Goal: Task Accomplishment & Management: Manage account settings

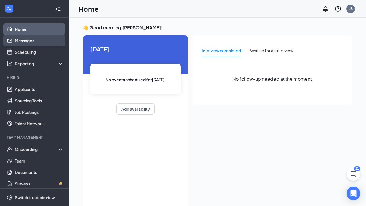
click at [29, 40] on link "Messages" at bounding box center [39, 40] width 49 height 11
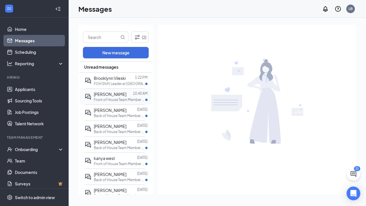
click at [123, 89] on div "[PERSON_NAME] 10:40 AM Front of House Team Member at [GEOGRAPHIC_DATA] [[GEOGRA…" at bounding box center [115, 96] width 60 height 16
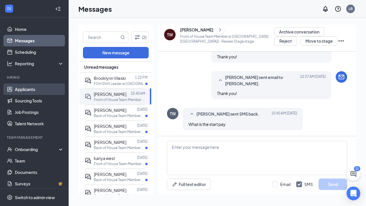
click at [34, 89] on link "Applicants" at bounding box center [39, 89] width 49 height 11
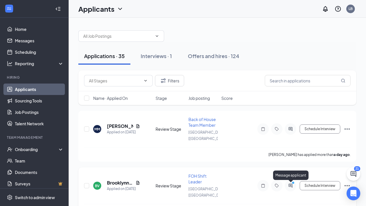
click at [293, 184] on circle "PrimaryDot" at bounding box center [293, 182] width 3 height 3
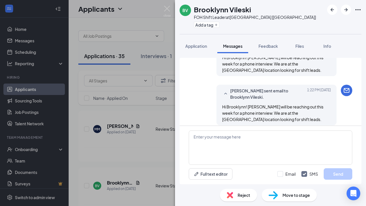
scroll to position [321, 0]
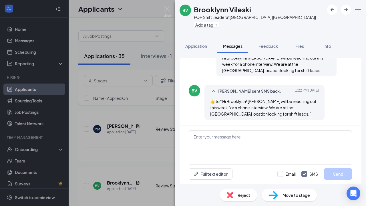
click at [160, 170] on div "BV Brooklynn Vileski FOH Shift Leader at [GEOGRAPHIC_DATA] [[GEOGRAPHIC_DATA]] …" at bounding box center [183, 103] width 366 height 206
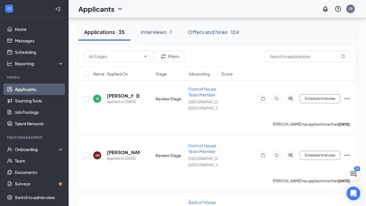
scroll to position [851, 0]
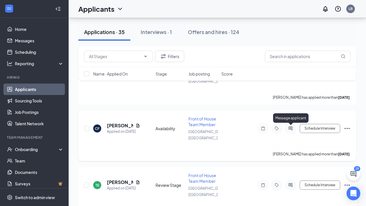
click at [291, 129] on icon "ActiveChat" at bounding box center [290, 128] width 7 height 5
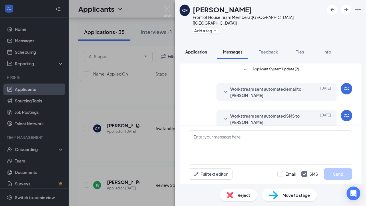
click at [193, 49] on span "Application" at bounding box center [196, 51] width 22 height 5
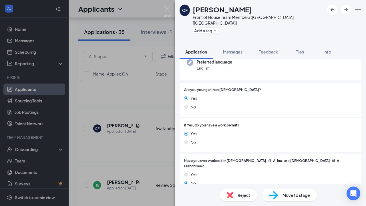
scroll to position [63, 0]
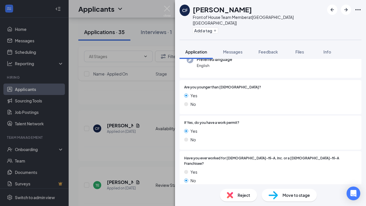
click at [110, 159] on div "CF [PERSON_NAME] Front of House Team Member at [GEOGRAPHIC_DATA] [[GEOGRAPHIC_D…" at bounding box center [183, 103] width 366 height 206
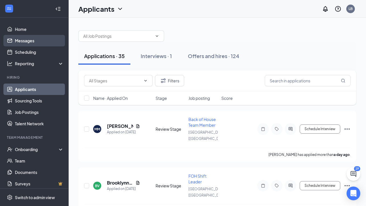
click at [33, 41] on link "Messages" at bounding box center [39, 40] width 49 height 11
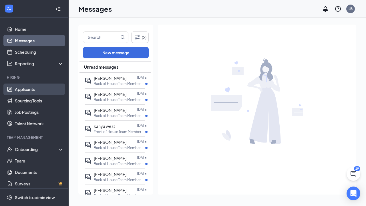
click at [36, 88] on link "Applicants" at bounding box center [39, 89] width 49 height 11
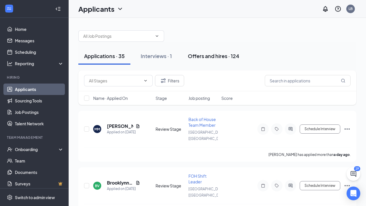
click at [208, 59] on div "Offers and hires · 124" at bounding box center [214, 55] width 52 height 7
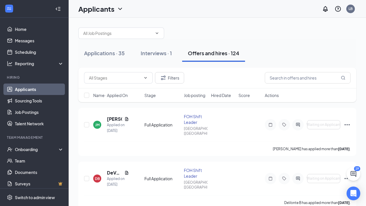
scroll to position [3, 0]
click at [300, 127] on icon "ActiveChat" at bounding box center [298, 125] width 7 height 5
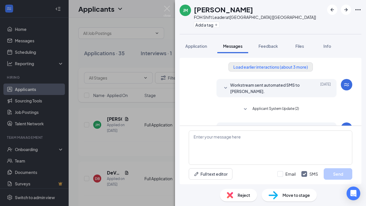
click at [283, 67] on button "Load earlier interactions (about 3 more)" at bounding box center [271, 66] width 84 height 9
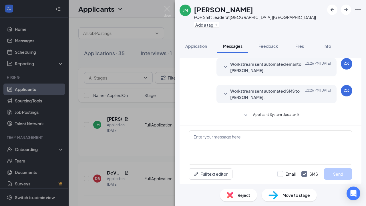
scroll to position [160, 0]
click at [151, 116] on div "[PERSON_NAME] FOH Shift Leader at [GEOGRAPHIC_DATA] [[GEOGRAPHIC_DATA]] Add a t…" at bounding box center [183, 103] width 366 height 206
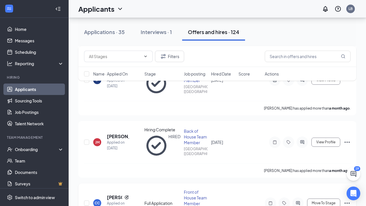
scroll to position [835, 0]
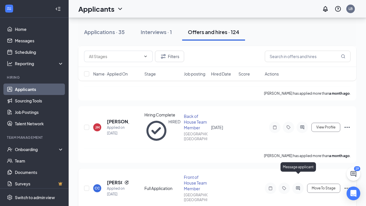
click at [297, 186] on icon "ActiveChat" at bounding box center [298, 188] width 4 height 4
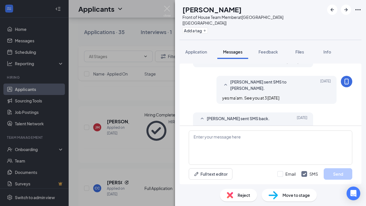
scroll to position [224, 0]
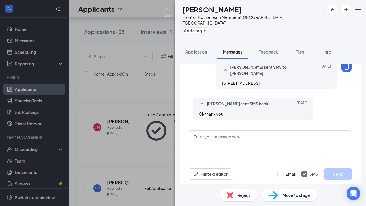
scroll to position [315, 0]
click at [160, 99] on div "CC [PERSON_NAME] Front of House Team Member at [GEOGRAPHIC_DATA] [[GEOGRAPHIC_D…" at bounding box center [183, 103] width 366 height 206
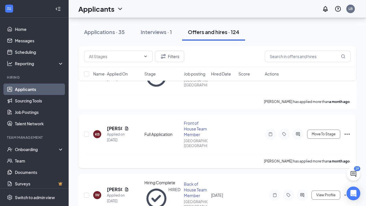
scroll to position [1011, 0]
click at [300, 132] on icon "ActiveChat" at bounding box center [298, 134] width 7 height 5
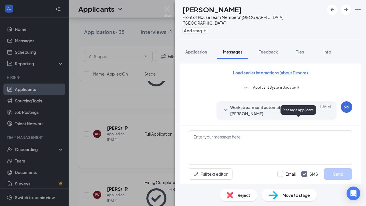
scroll to position [159, 0]
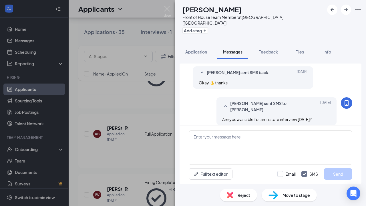
scroll to position [159, 0]
click at [151, 109] on div "KB [PERSON_NAME] Front of House Team Member at [GEOGRAPHIC_DATA] [[GEOGRAPHIC_D…" at bounding box center [183, 103] width 366 height 206
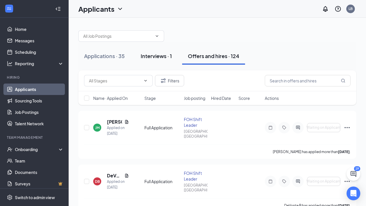
click at [159, 55] on div "Interviews · 1" at bounding box center [156, 55] width 31 height 7
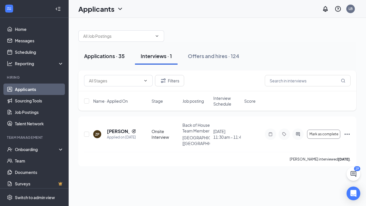
click at [113, 54] on div "Applications · 35" at bounding box center [104, 55] width 41 height 7
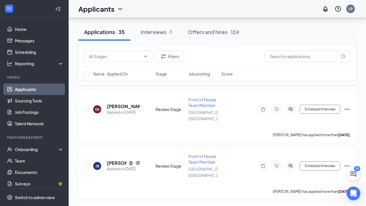
scroll to position [417, 0]
click at [290, 107] on icon "ActiveChat" at bounding box center [290, 109] width 7 height 5
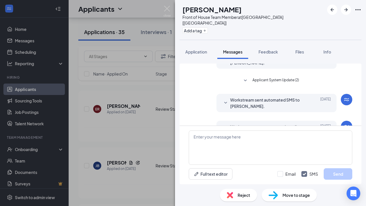
scroll to position [73, 0]
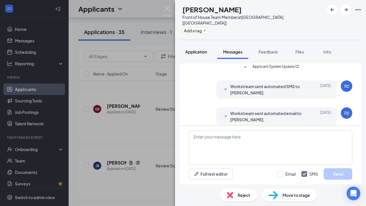
click at [196, 49] on span "Application" at bounding box center [196, 51] width 22 height 5
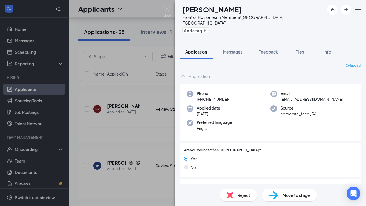
click at [140, 145] on div "ER [PERSON_NAME] Front of House Team Member at [GEOGRAPHIC_DATA] [[GEOGRAPHIC_D…" at bounding box center [183, 103] width 366 height 206
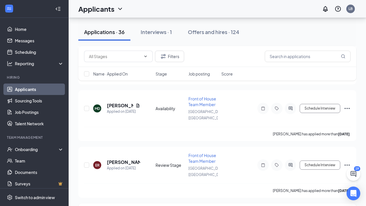
scroll to position [417, 0]
click at [293, 110] on icon "ActiveChat" at bounding box center [290, 108] width 7 height 5
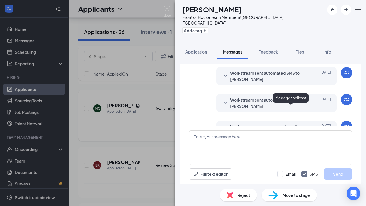
scroll to position [73, 0]
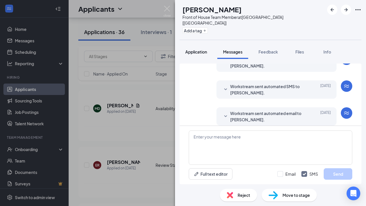
click at [201, 49] on span "Application" at bounding box center [196, 51] width 22 height 5
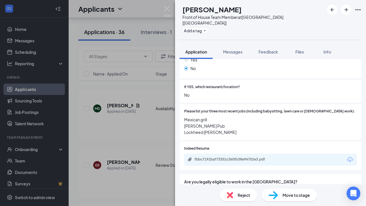
scroll to position [196, 0]
click at [147, 116] on div "MD [PERSON_NAME] Front of House Team Member at [GEOGRAPHIC_DATA] [[GEOGRAPHIC_D…" at bounding box center [183, 103] width 366 height 206
click at [147, 116] on div "MD [PERSON_NAME] Applied on [DATE] Availability Front of House Team Member [GEO…" at bounding box center [217, 111] width 267 height 31
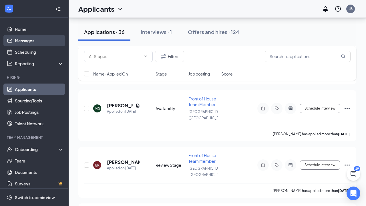
click at [27, 42] on link "Messages" at bounding box center [39, 40] width 49 height 11
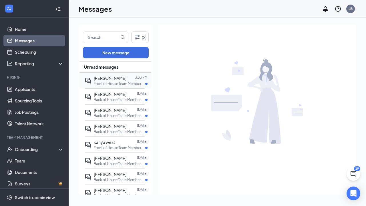
click at [121, 82] on p "Front of House Team Member at [GEOGRAPHIC_DATA] [[GEOGRAPHIC_DATA]]" at bounding box center [120, 83] width 52 height 5
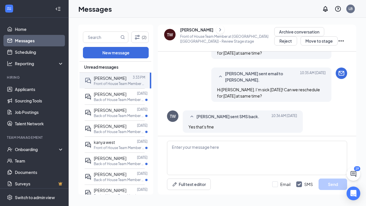
scroll to position [147, 0]
drag, startPoint x: 312, startPoint y: 102, endPoint x: 312, endPoint y: 91, distance: 11.2
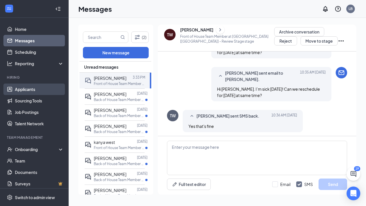
click at [24, 87] on link "Applicants" at bounding box center [39, 89] width 49 height 11
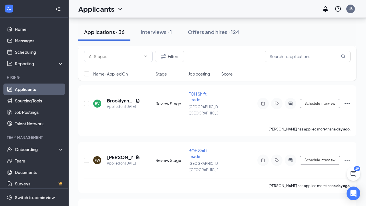
scroll to position [138, 0]
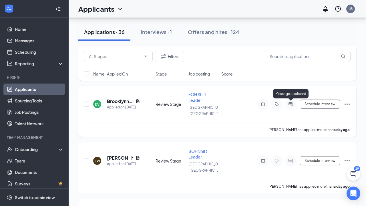
click at [291, 106] on icon "ActiveChat" at bounding box center [290, 104] width 7 height 5
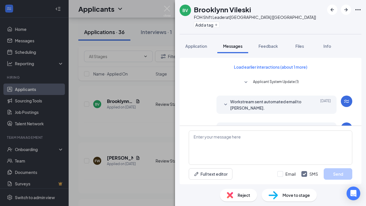
scroll to position [321, 0]
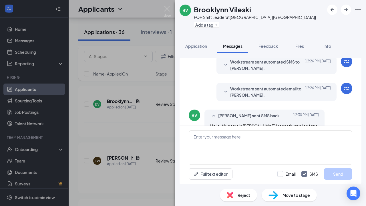
scroll to position [111, 0]
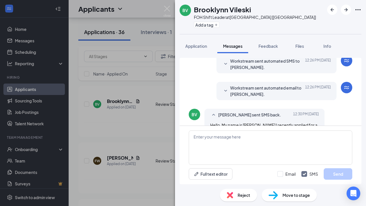
click at [158, 127] on div "BV Brooklynn Vileski FOH Shift Leader at [GEOGRAPHIC_DATA] [[GEOGRAPHIC_DATA]] …" at bounding box center [183, 103] width 366 height 206
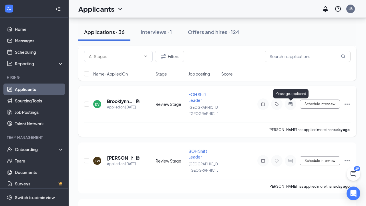
click at [291, 104] on icon "ActiveChat" at bounding box center [291, 104] width 4 height 4
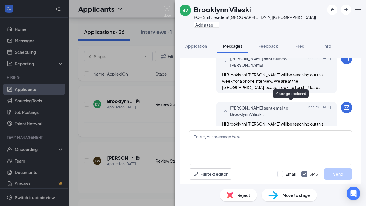
scroll to position [321, 0]
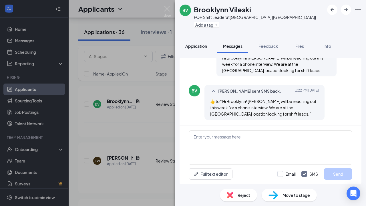
click at [204, 47] on span "Application" at bounding box center [196, 46] width 22 height 5
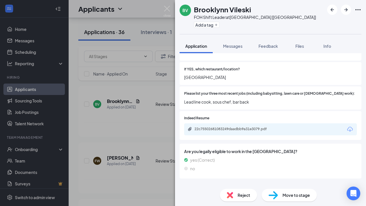
scroll to position [187, 0]
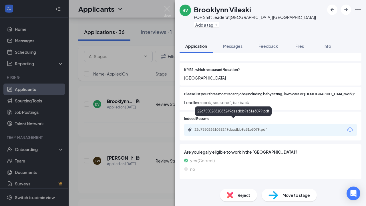
click at [213, 127] on div "22c75502681083249daadbb9a31e3079.pdf" at bounding box center [235, 129] width 80 height 5
